Goal: Information Seeking & Learning: Learn about a topic

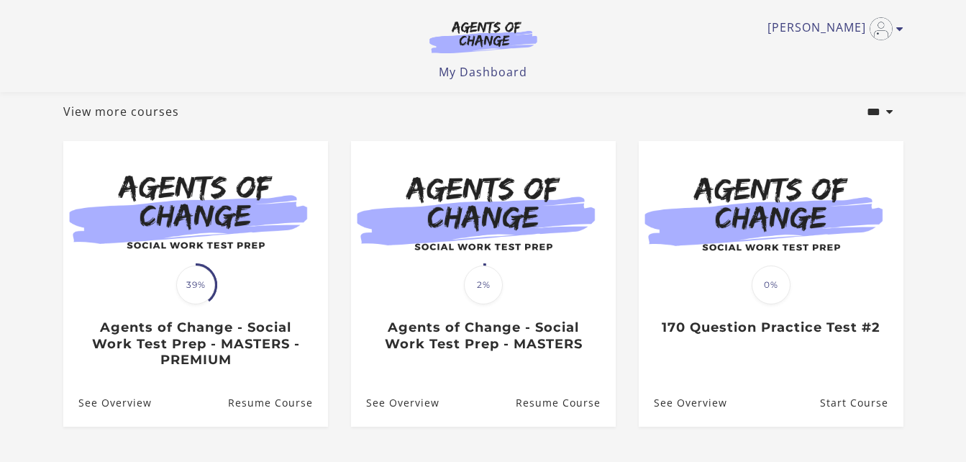
scroll to position [126, 0]
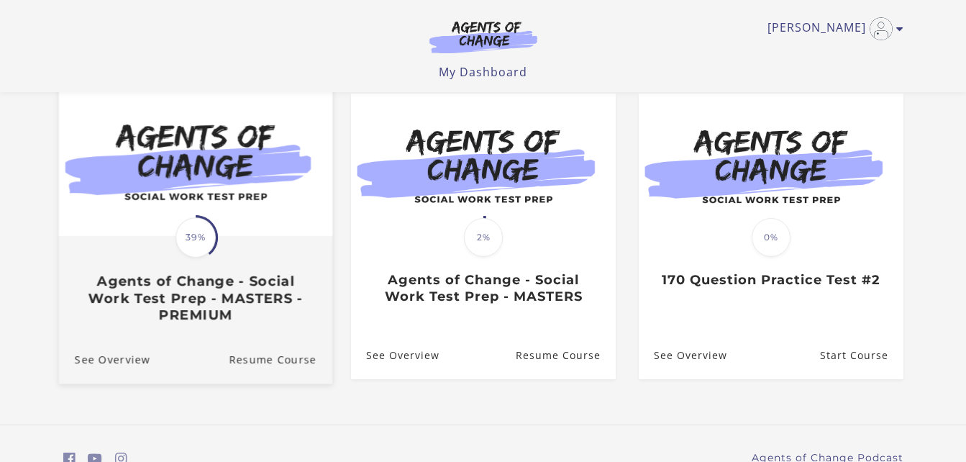
click at [236, 194] on img at bounding box center [194, 161] width 273 height 147
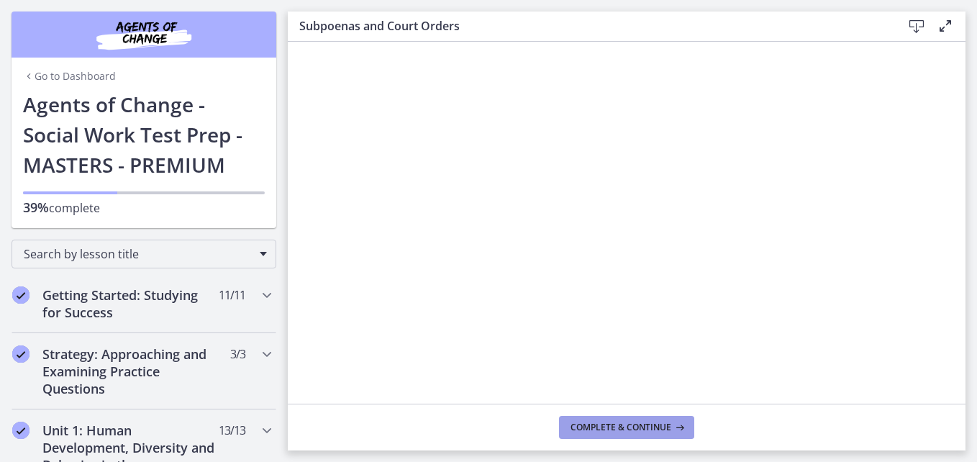
click at [614, 419] on button "Complete & continue" at bounding box center [626, 427] width 135 height 23
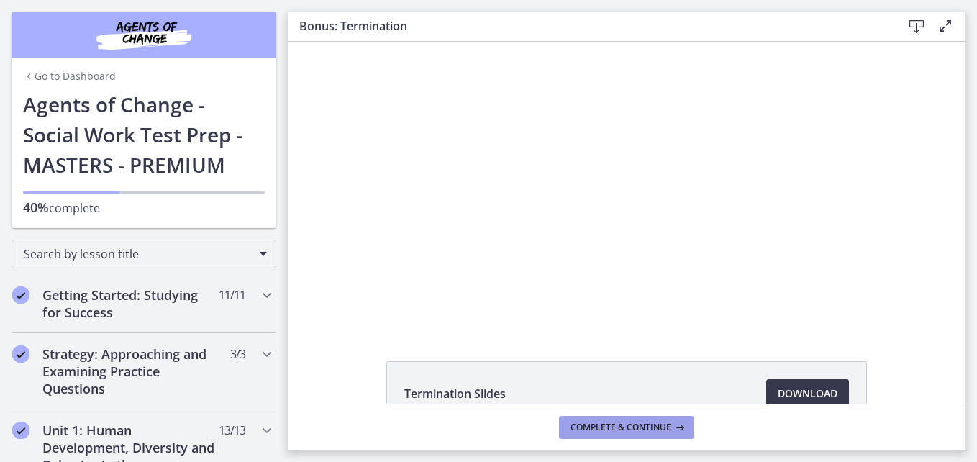
click at [664, 420] on button "Complete & continue" at bounding box center [626, 427] width 135 height 23
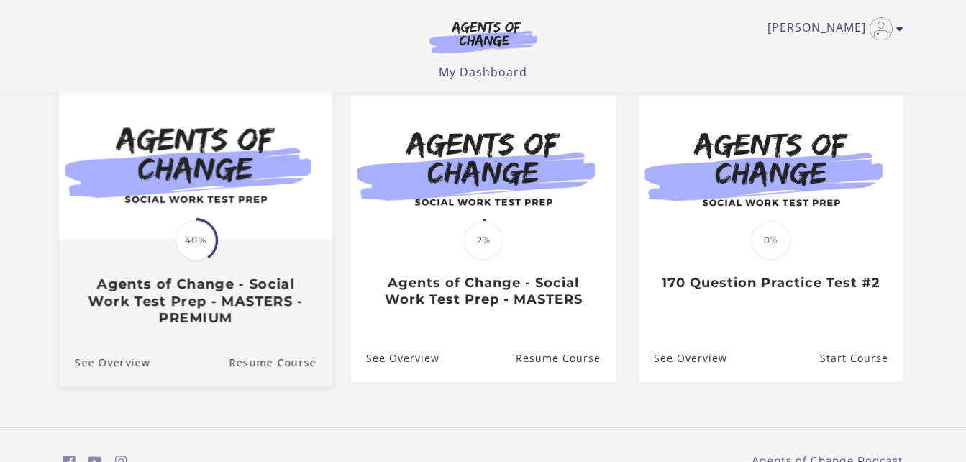
click at [230, 183] on img at bounding box center [194, 164] width 273 height 147
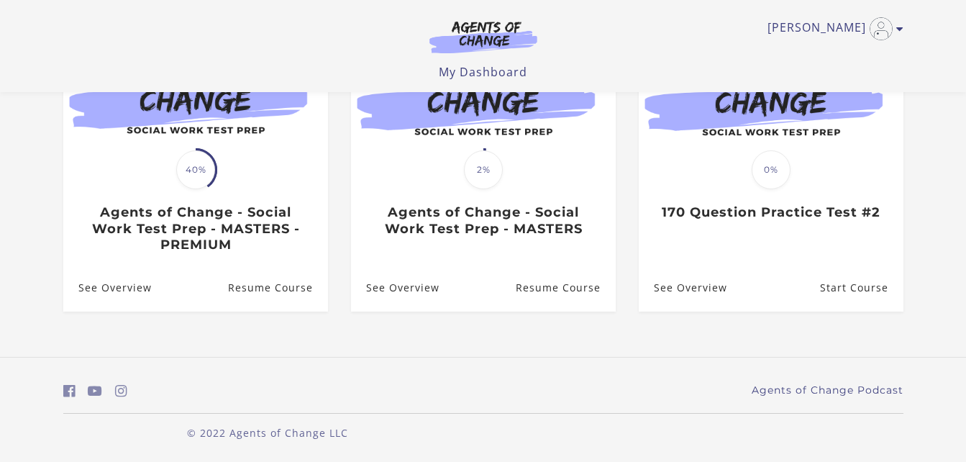
scroll to position [201, 0]
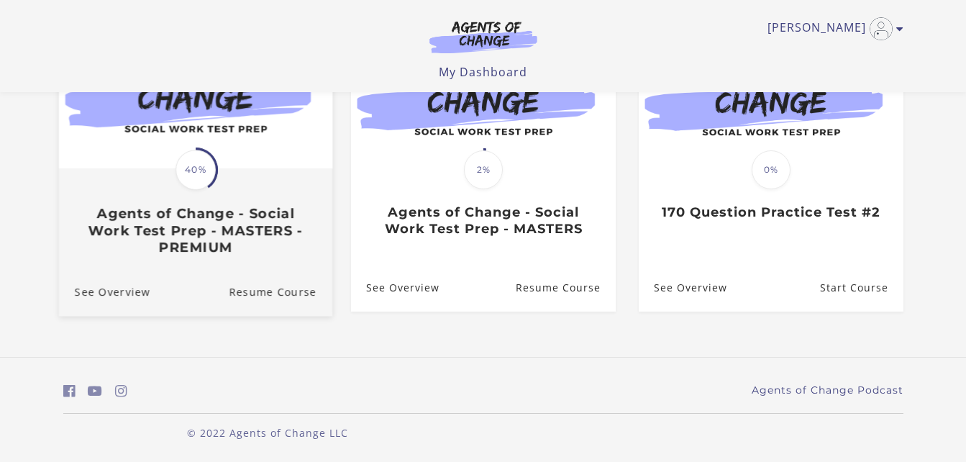
click at [198, 168] on span "40%" at bounding box center [196, 170] width 40 height 40
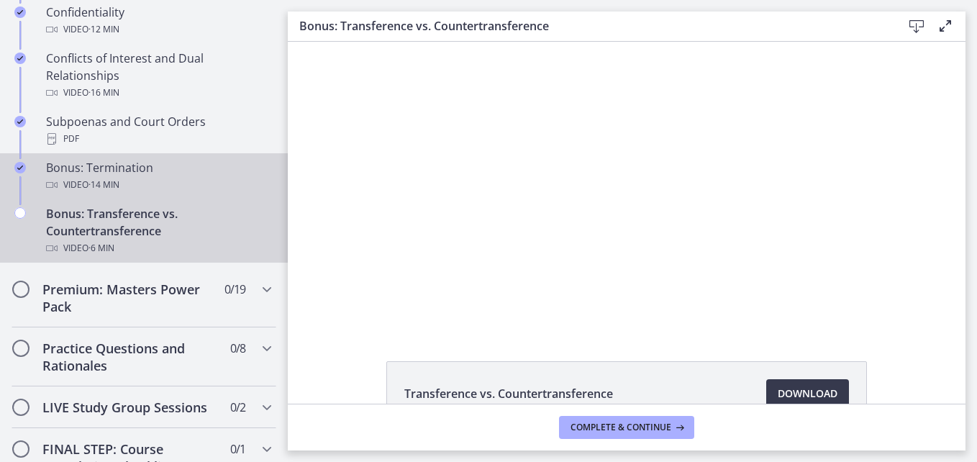
scroll to position [858, 0]
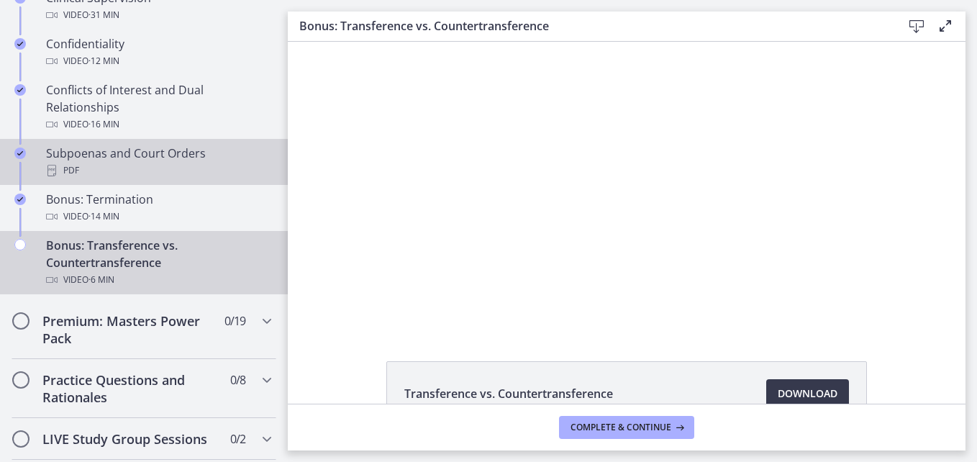
click at [98, 172] on div "Subpoenas and Court Orders PDF" at bounding box center [158, 162] width 224 height 35
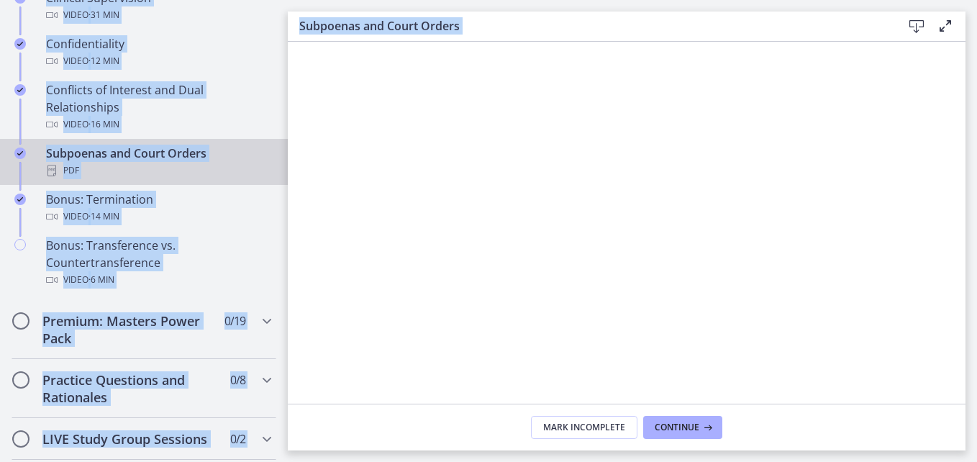
drag, startPoint x: 979, startPoint y: 181, endPoint x: 976, endPoint y: 79, distance: 102.2
click at [976, 79] on html "Skip to main content Go to Dashboard Go to Dashboard Go to Dashboard Agents of …" at bounding box center [488, 231] width 977 height 462
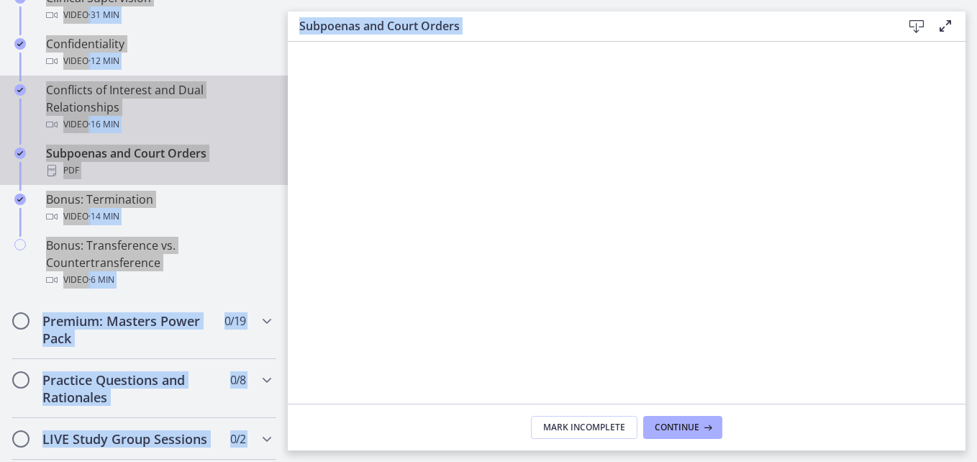
click at [65, 133] on div "Video · 16 min" at bounding box center [158, 124] width 224 height 17
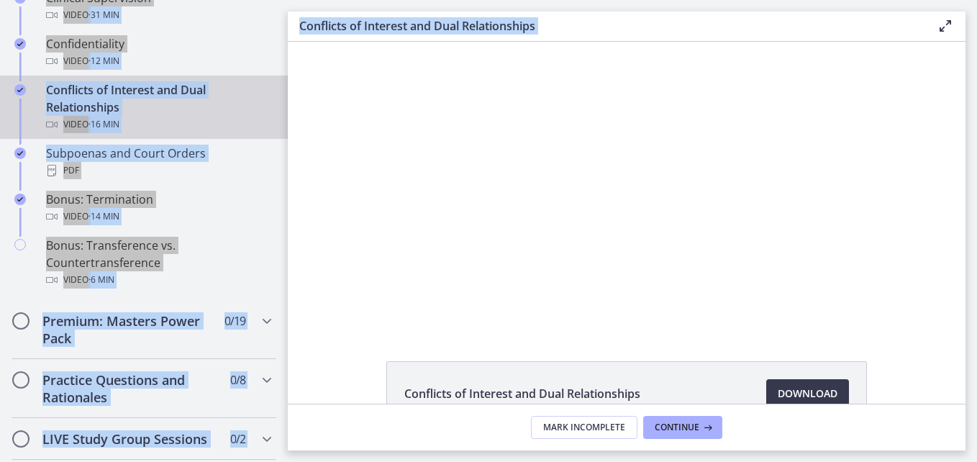
click at [65, 133] on div "Video · 16 min" at bounding box center [158, 124] width 224 height 17
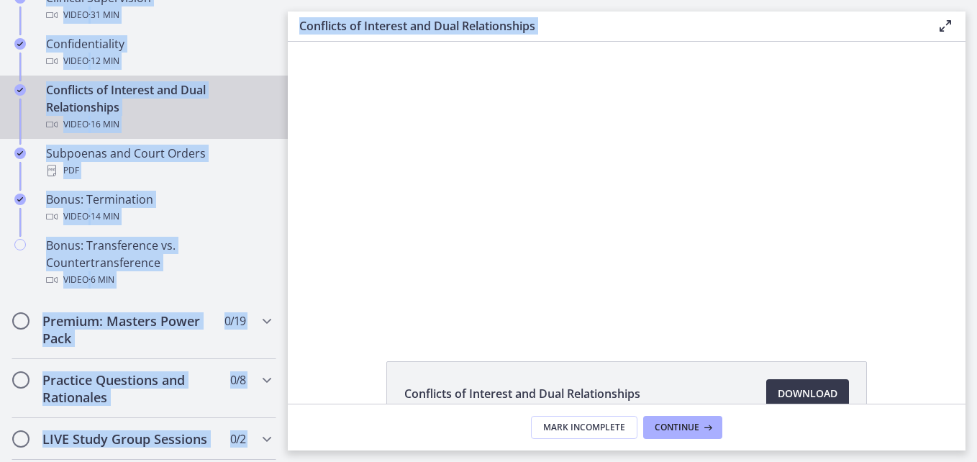
click at [50, 130] on icon "Chapters" at bounding box center [52, 125] width 12 height 12
click at [67, 115] on div "Conflicts of Interest and Dual Relationships Video · 16 min" at bounding box center [158, 107] width 224 height 52
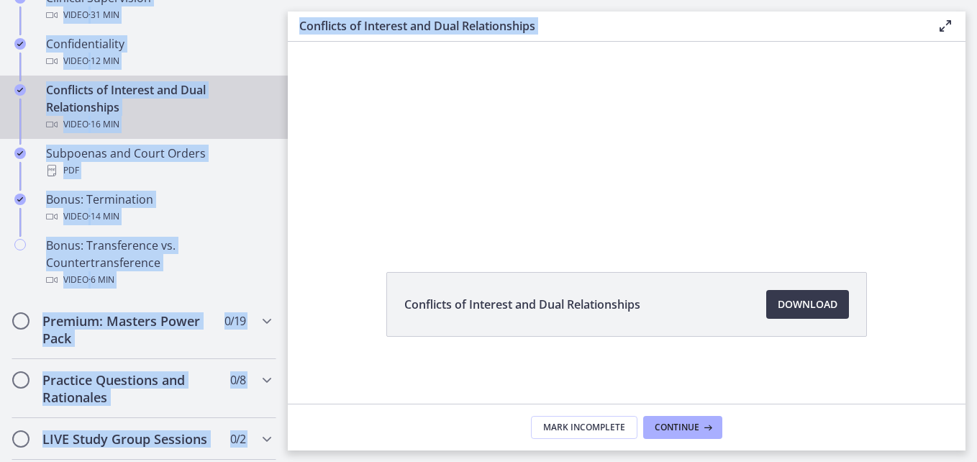
scroll to position [91, 0]
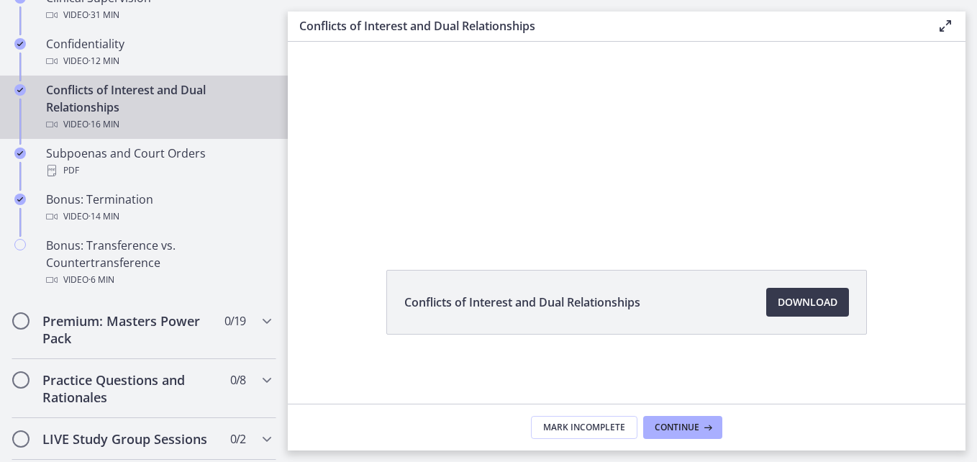
click at [375, 330] on div "Conflicts of Interest and Dual Relationships Download Opens in a new window" at bounding box center [627, 337] width 504 height 134
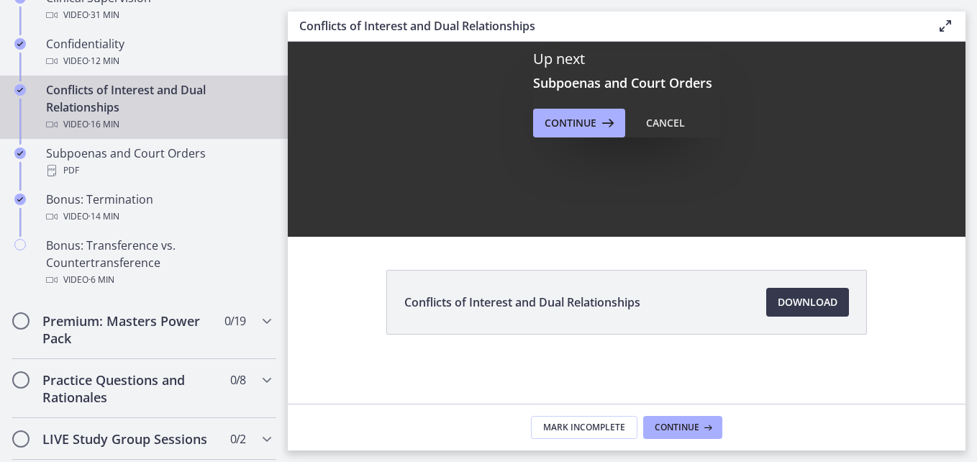
scroll to position [0, 0]
click at [599, 121] on icon at bounding box center [606, 122] width 20 height 17
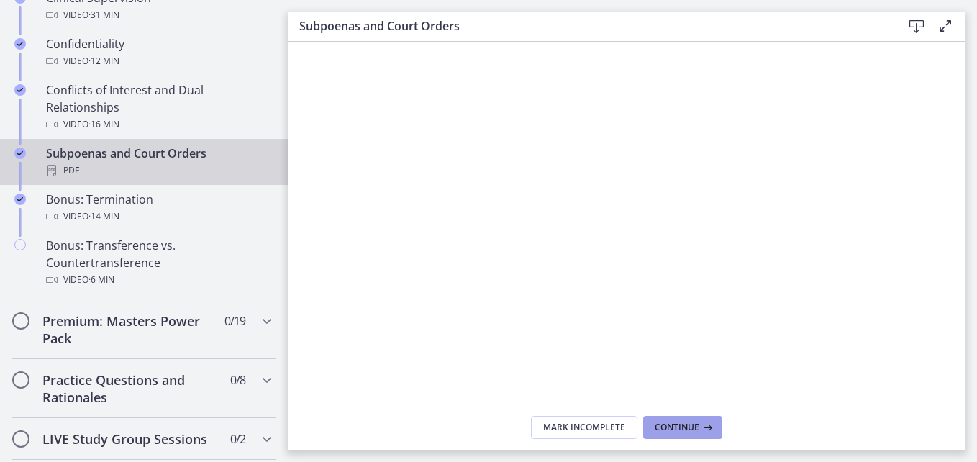
click at [673, 427] on span "Continue" at bounding box center [677, 428] width 45 height 12
click at [89, 166] on div "Subpoenas and Court Orders PDF" at bounding box center [158, 162] width 224 height 35
click at [50, 176] on icon "Chapters" at bounding box center [52, 171] width 12 height 12
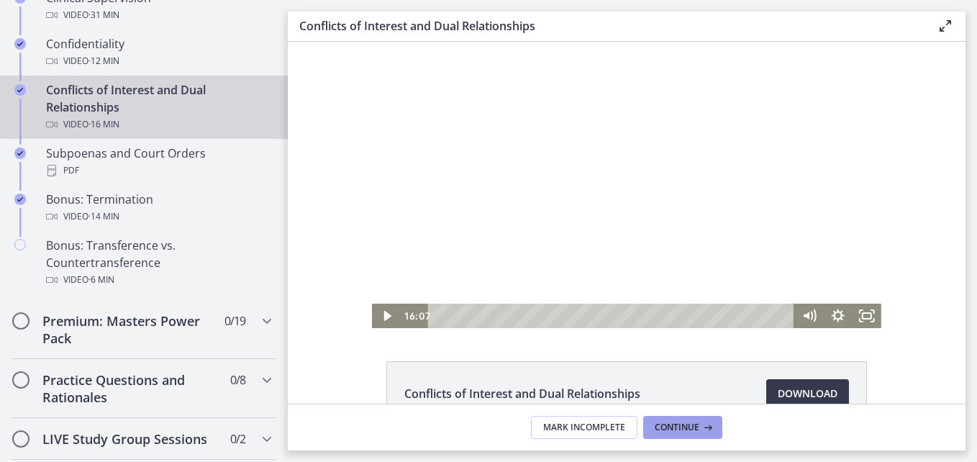
click at [714, 423] on button "Continue" at bounding box center [682, 427] width 79 height 23
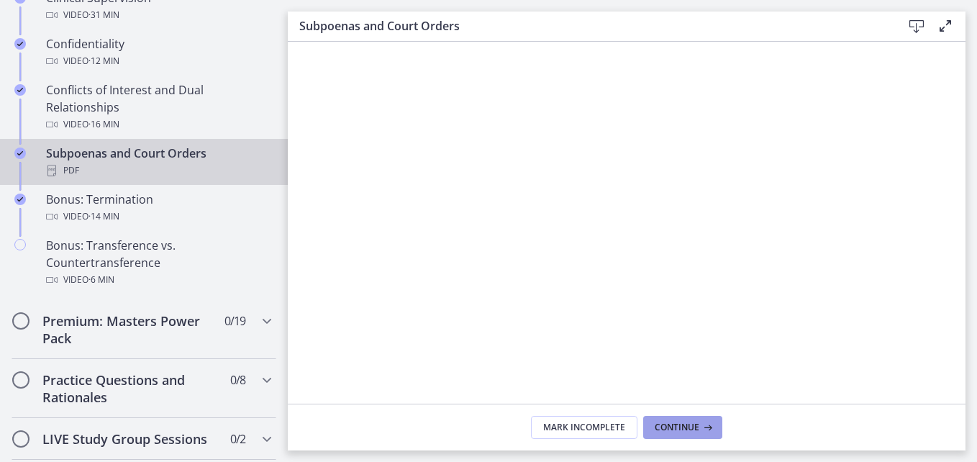
click at [699, 427] on icon at bounding box center [706, 428] width 14 height 12
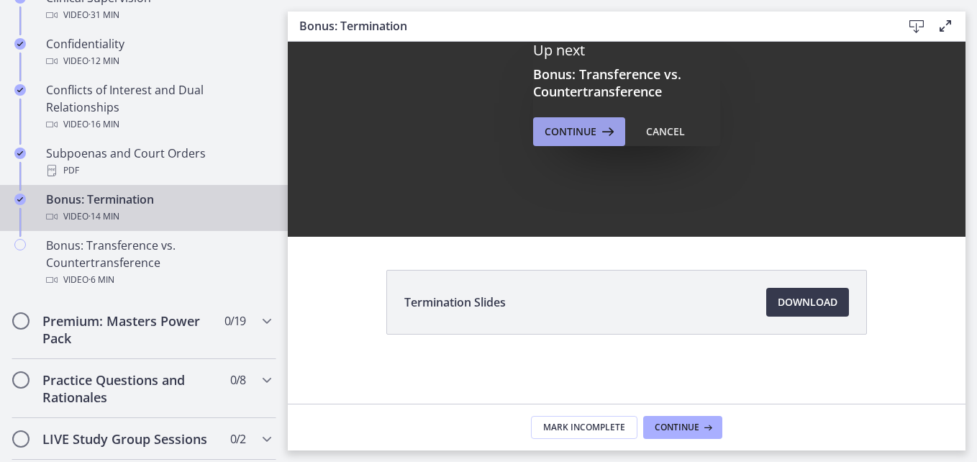
click at [590, 134] on span "Continue" at bounding box center [571, 131] width 52 height 17
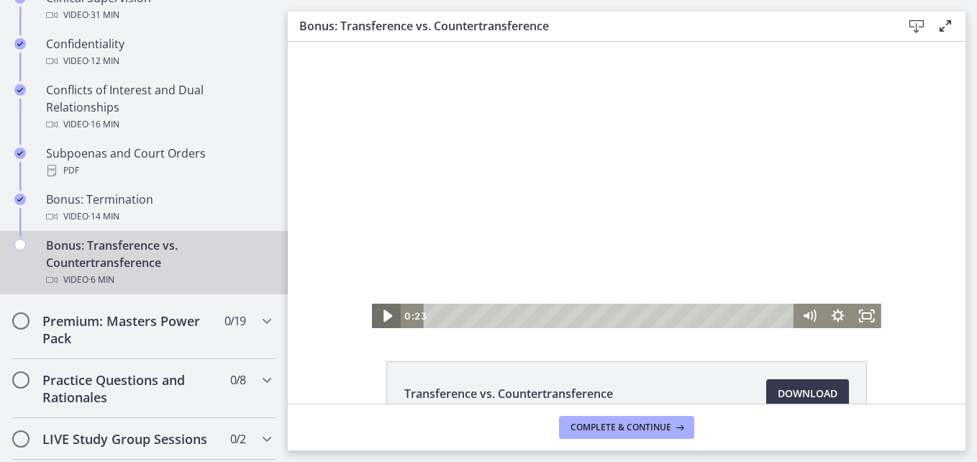
click at [383, 313] on icon "Play Video" at bounding box center [387, 316] width 9 height 12
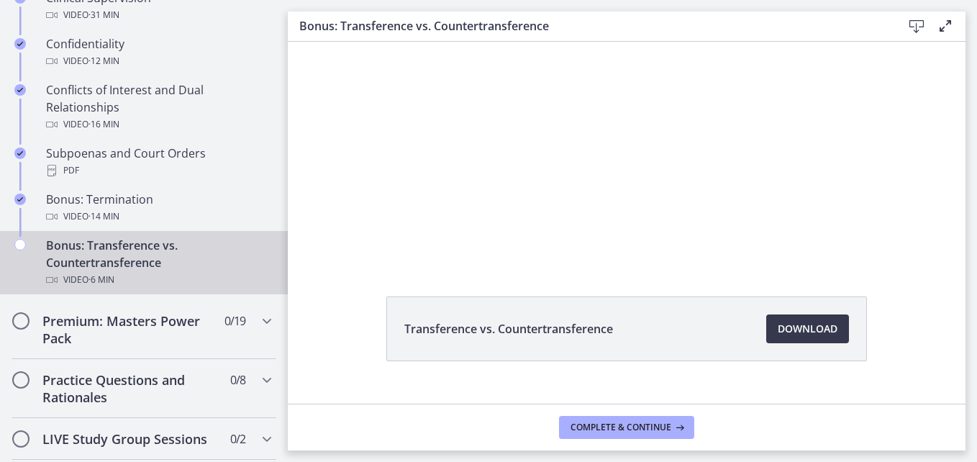
scroll to position [68, 0]
drag, startPoint x: 958, startPoint y: 188, endPoint x: 648, endPoint y: 263, distance: 319.7
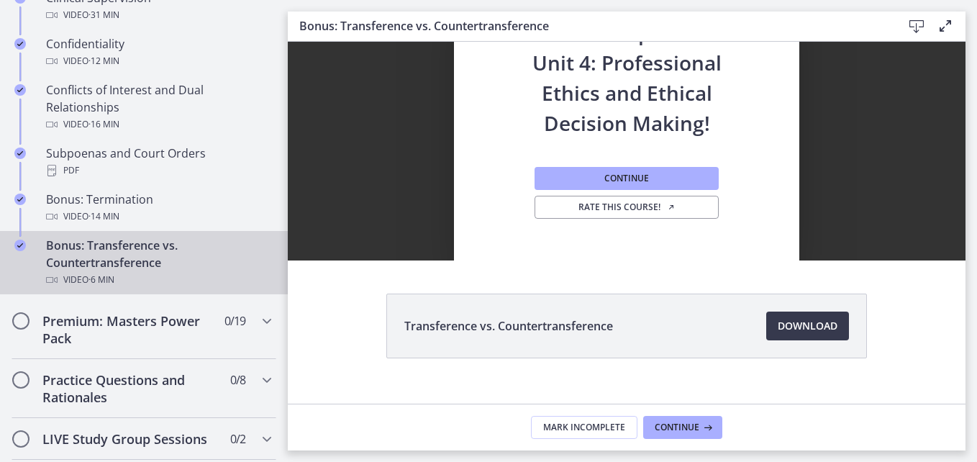
scroll to position [0, 0]
click at [694, 423] on span "Continue" at bounding box center [677, 428] width 45 height 12
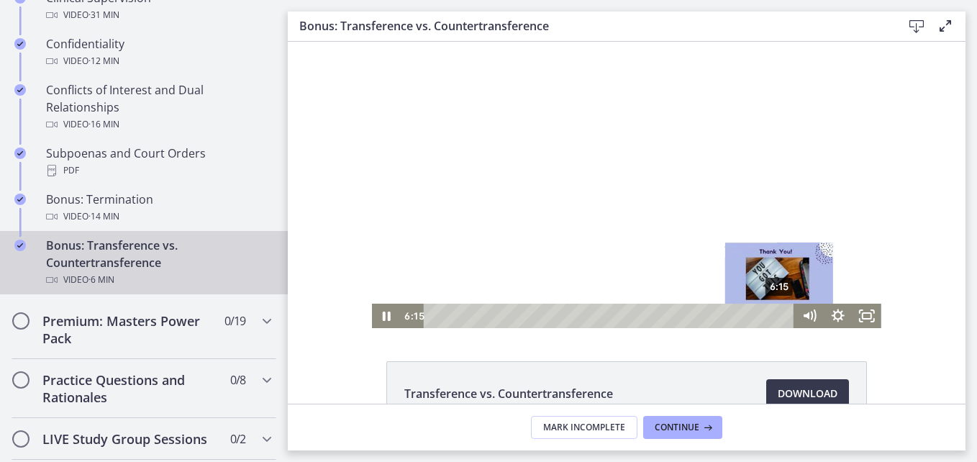
click at [775, 313] on div "6:15" at bounding box center [611, 316] width 353 height 24
click at [779, 313] on div "Playbar" at bounding box center [781, 316] width 8 height 8
